Goal: Navigation & Orientation: Find specific page/section

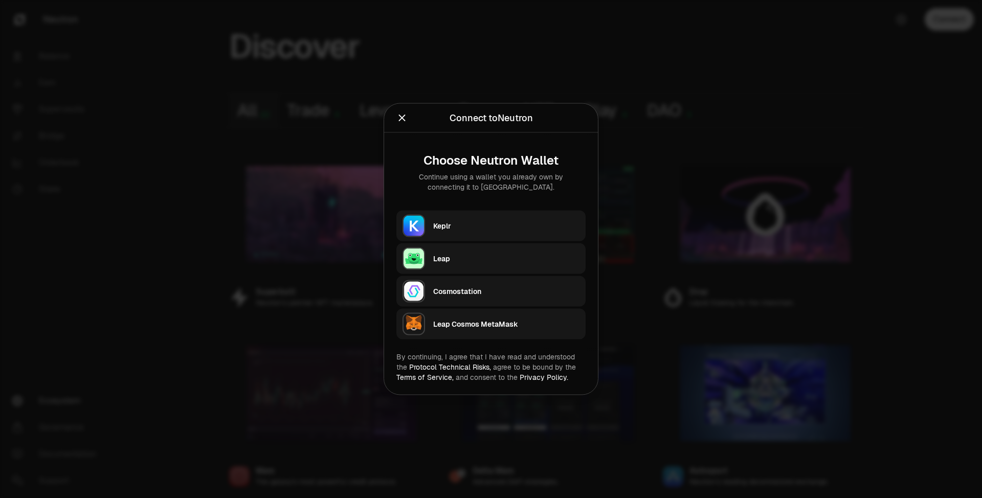
click at [485, 242] on div "Keplr Leap Cosmostation Leap Cosmos MetaMask" at bounding box center [491, 275] width 189 height 129
click at [489, 227] on div "Keplr" at bounding box center [506, 226] width 146 height 10
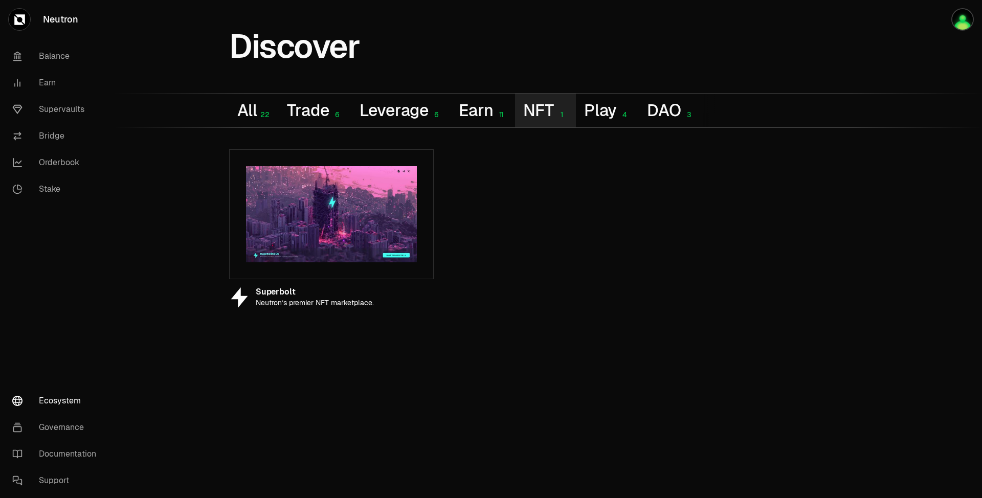
click at [531, 105] on button "NFT 1" at bounding box center [545, 111] width 60 height 34
click at [352, 206] on img at bounding box center [331, 214] width 171 height 96
click at [310, 318] on div "Neutron Balance Earn Supervaults Bridge Orderbook Stake Ecosystem Governance Do…" at bounding box center [549, 249] width 868 height 498
click at [314, 291] on div "Superbolt" at bounding box center [315, 292] width 118 height 9
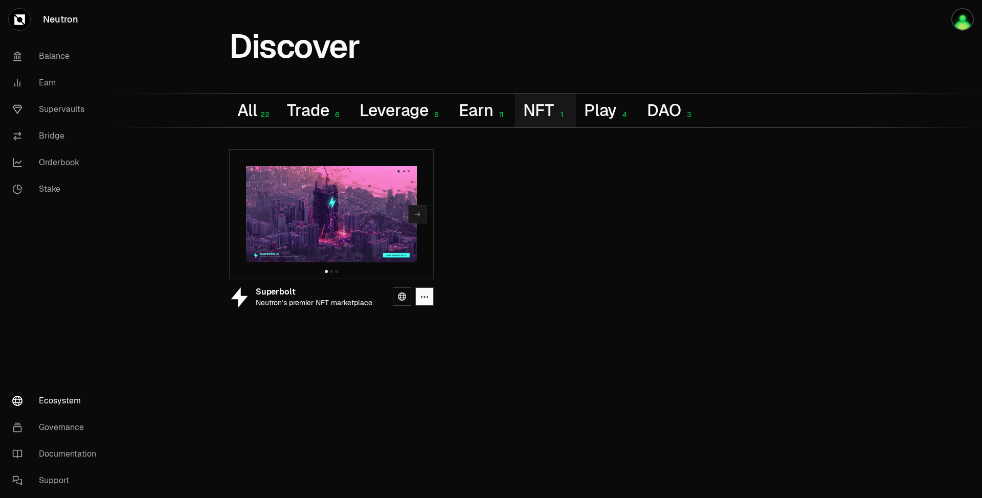
click at [314, 291] on div "Superbolt" at bounding box center [315, 292] width 118 height 9
click at [403, 293] on icon at bounding box center [402, 297] width 8 height 8
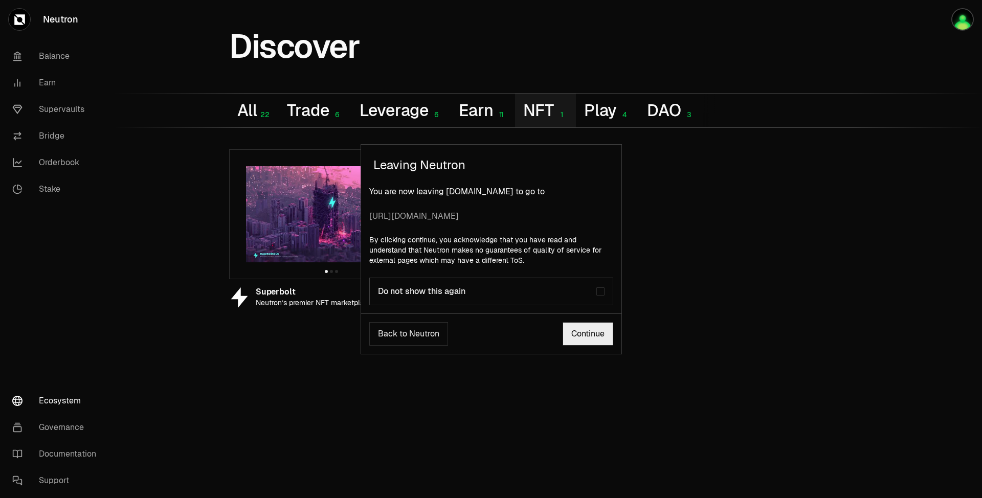
click at [604, 336] on link "Continue" at bounding box center [588, 334] width 51 height 24
